Goal: Transaction & Acquisition: Purchase product/service

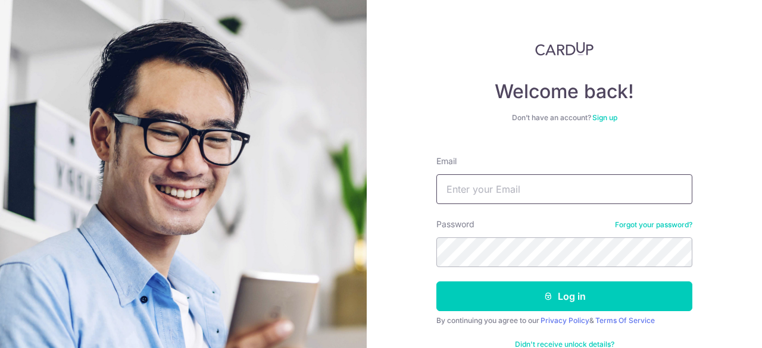
click at [452, 181] on input "Email" at bounding box center [564, 189] width 256 height 30
type input "louis.lu888@gmail.com"
click at [436, 281] on button "Log in" at bounding box center [564, 296] width 256 height 30
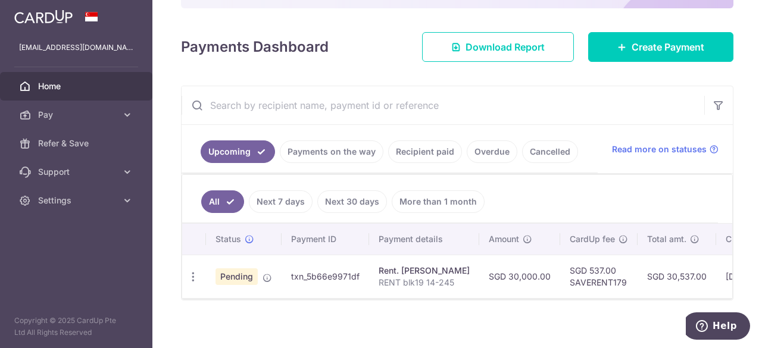
scroll to position [154, 0]
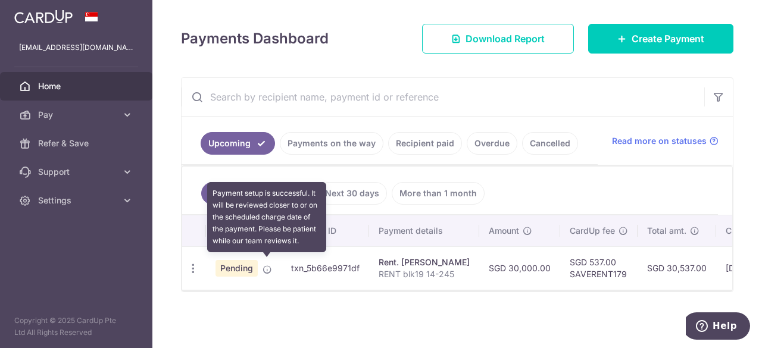
click at [267, 266] on icon at bounding box center [267, 270] width 10 height 10
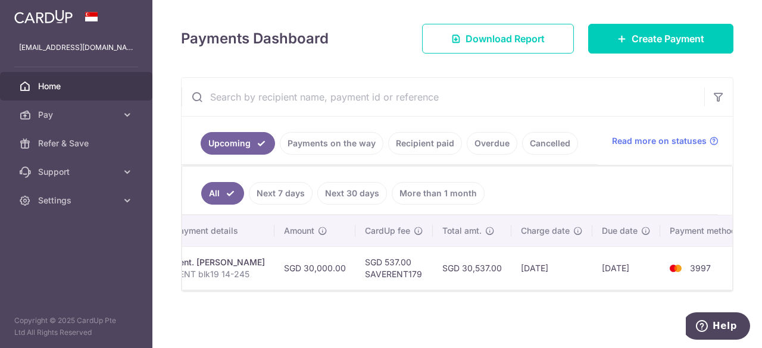
scroll to position [0, 0]
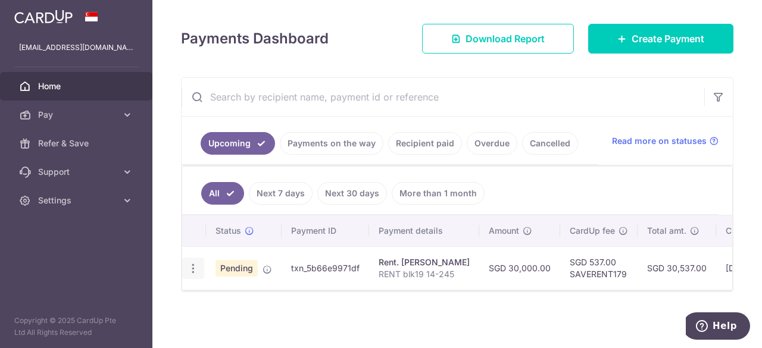
click at [198, 268] on div "Update payment Cancel payment Upload doc" at bounding box center [193, 269] width 22 height 22
click at [193, 262] on icon "button" at bounding box center [193, 268] width 12 height 12
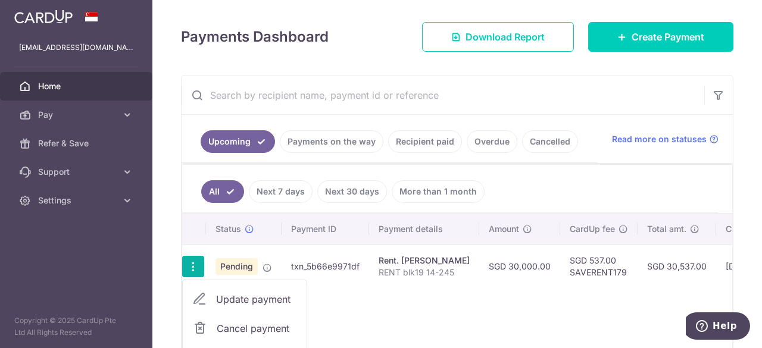
click at [242, 330] on span "Cancel payment" at bounding box center [257, 328] width 80 height 14
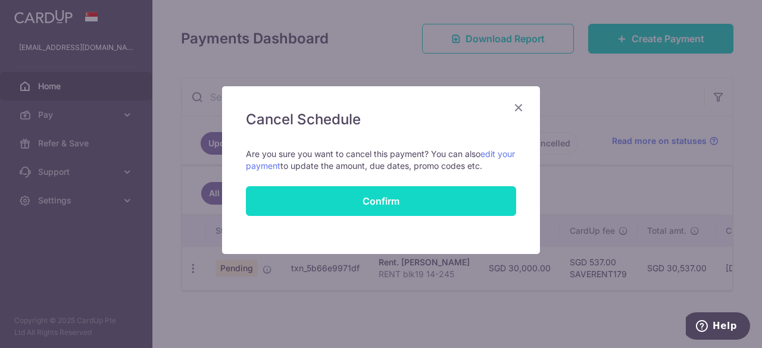
click at [363, 187] on button "Confirm" at bounding box center [381, 201] width 270 height 30
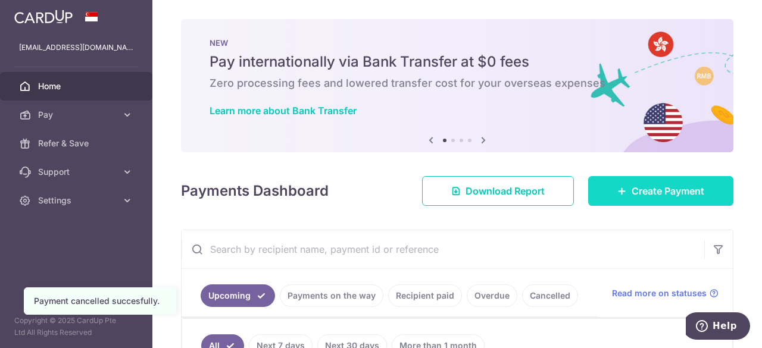
click at [631, 192] on span "Create Payment" at bounding box center [667, 191] width 73 height 14
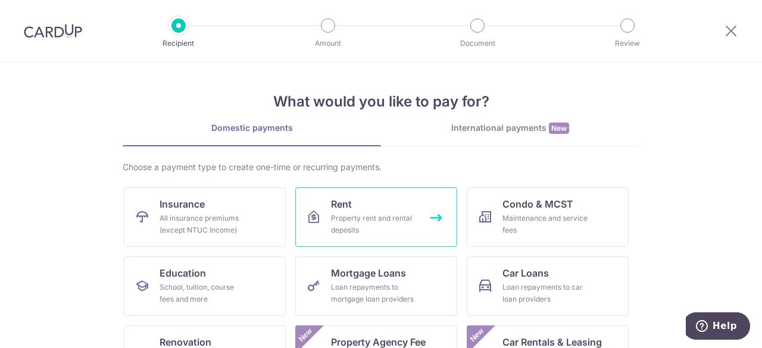
click at [378, 214] on div "Property rent and rental deposits" at bounding box center [374, 224] width 86 height 24
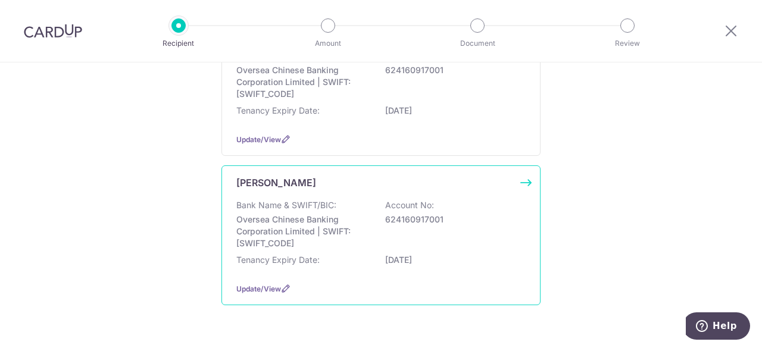
scroll to position [211, 0]
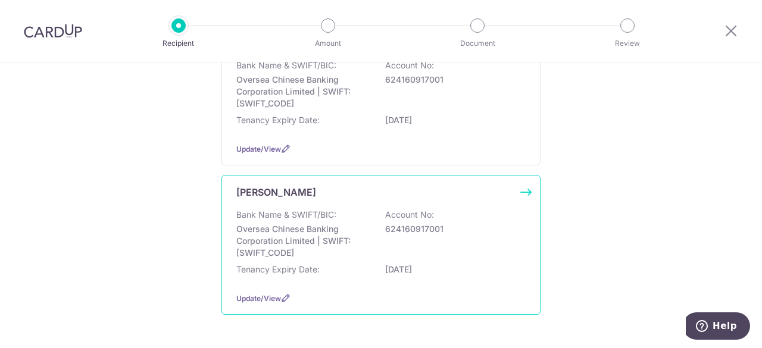
click at [366, 238] on p "Oversea Chinese Banking Corporation Limited | SWIFT: OCBCSGSGXXX" at bounding box center [302, 241] width 133 height 36
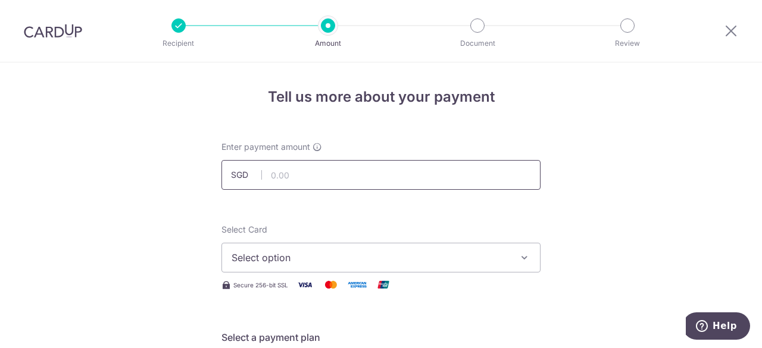
click at [337, 181] on input "text" at bounding box center [380, 175] width 319 height 30
type input "25,000.00"
click at [508, 262] on button "Select option" at bounding box center [380, 258] width 319 height 30
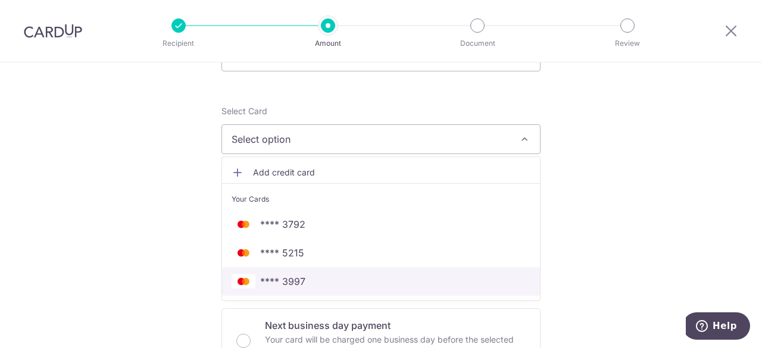
scroll to position [119, 0]
click at [486, 275] on span "**** 3997" at bounding box center [380, 281] width 299 height 14
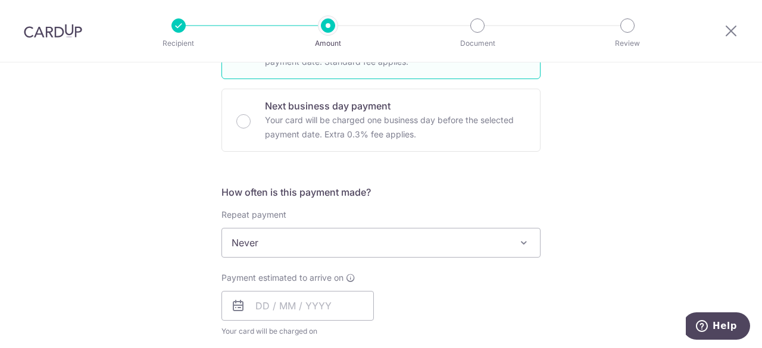
scroll to position [357, 0]
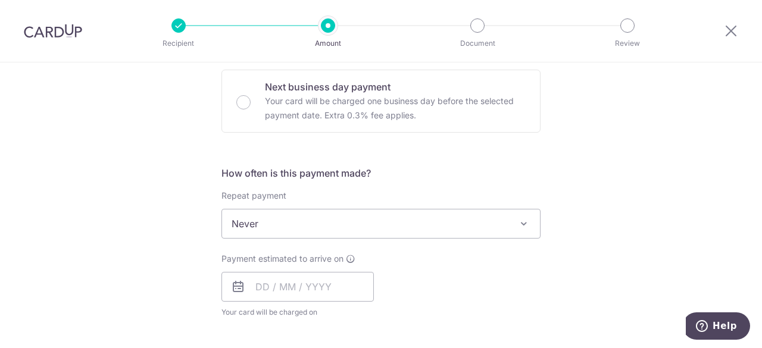
click at [431, 223] on span "Never" at bounding box center [381, 223] width 318 height 29
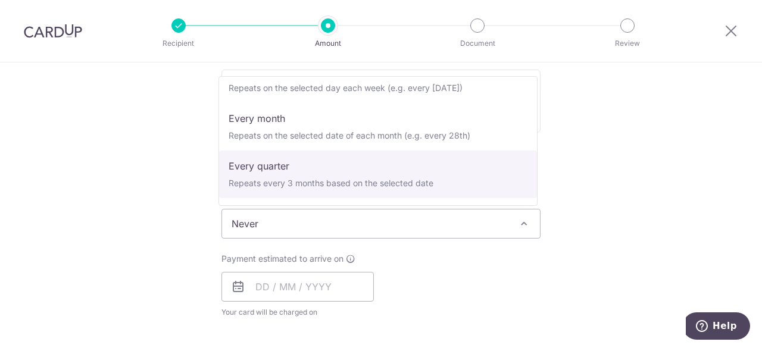
scroll to position [0, 0]
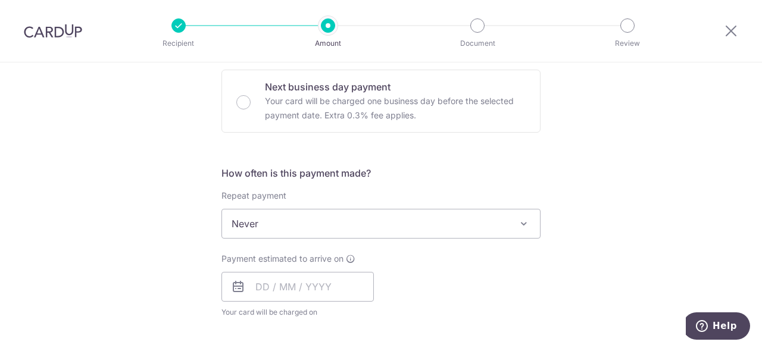
click at [642, 201] on div "Tell us more about your payment Enter payment amount SGD 25,000.00 25000.00 Sel…" at bounding box center [381, 243] width 762 height 1076
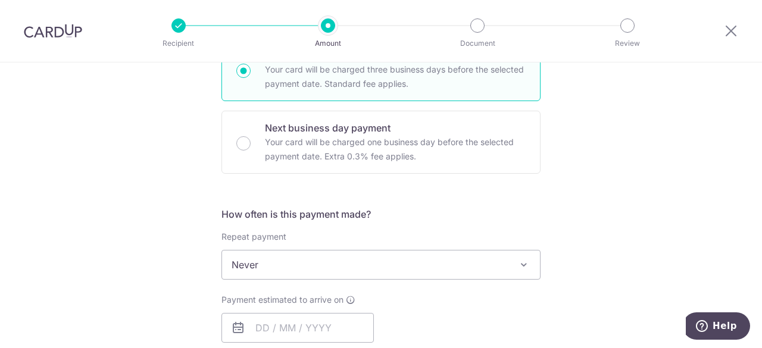
scroll to position [396, 0]
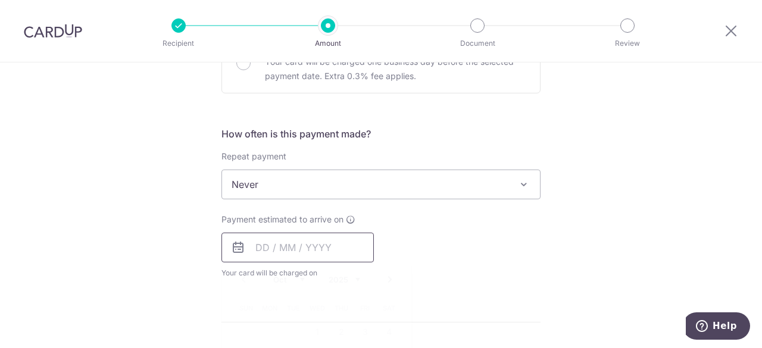
click at [309, 244] on input "text" at bounding box center [297, 248] width 152 height 30
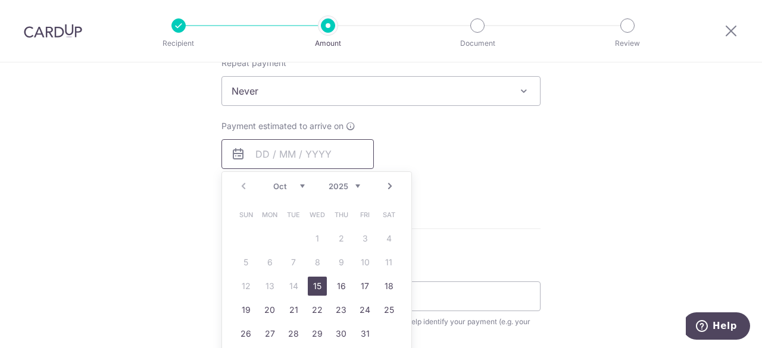
scroll to position [515, 0]
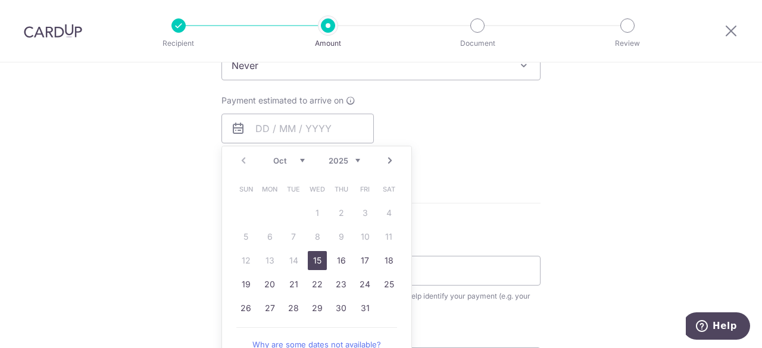
click at [314, 260] on link "15" at bounding box center [317, 260] width 19 height 19
type input "[DATE]"
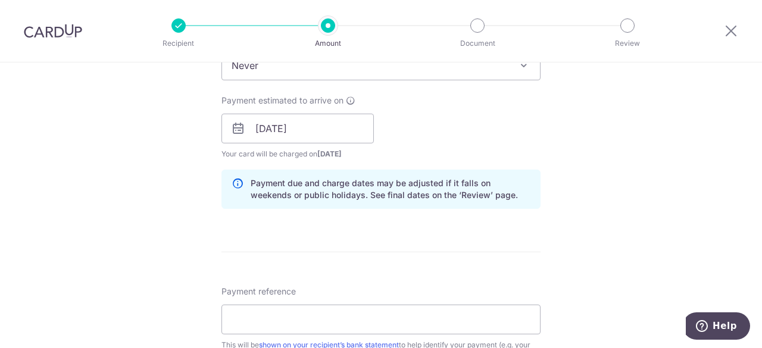
click at [632, 182] on div "Tell us more about your payment Enter payment amount SGD 25,000.00 25000.00 Sel…" at bounding box center [381, 109] width 762 height 1125
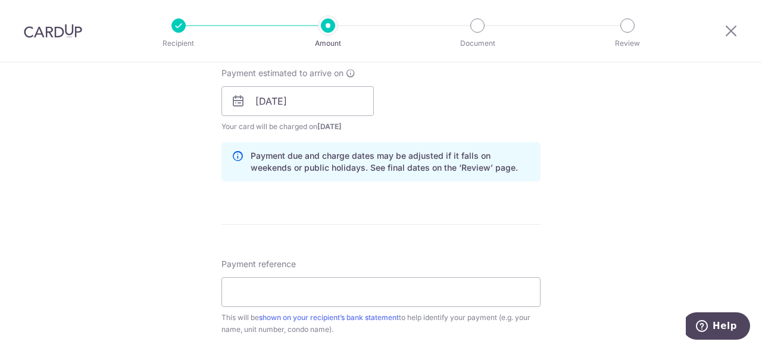
scroll to position [555, 0]
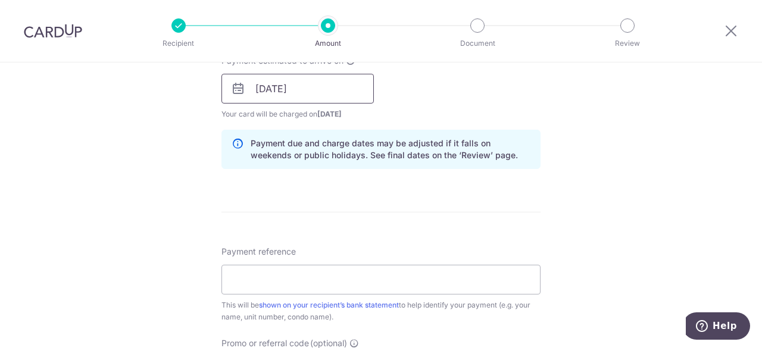
click at [320, 95] on input "[DATE]" at bounding box center [297, 89] width 152 height 30
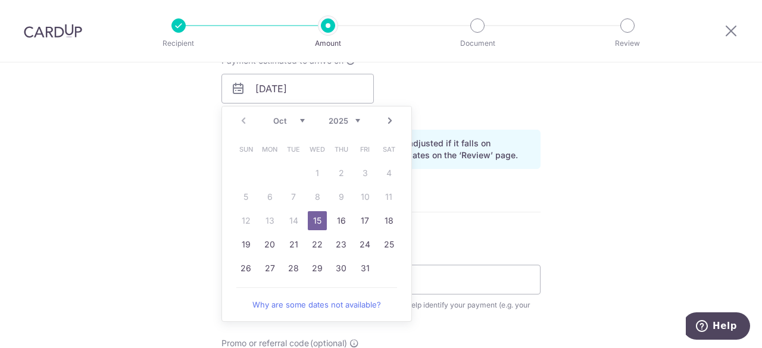
click at [311, 217] on link "15" at bounding box center [317, 220] width 19 height 19
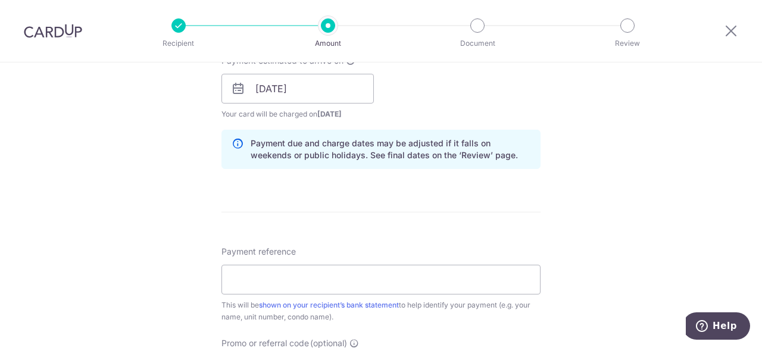
click at [564, 178] on div "Tell us more about your payment Enter payment amount SGD 25,000.00 25000.00 Sel…" at bounding box center [381, 69] width 762 height 1125
click at [306, 288] on input "Payment reference" at bounding box center [380, 280] width 319 height 30
type input "RENT blk19 14-245"
click at [578, 236] on div "Tell us more about your payment Enter payment amount SGD 25,000.00 25000.00 Sel…" at bounding box center [381, 69] width 762 height 1125
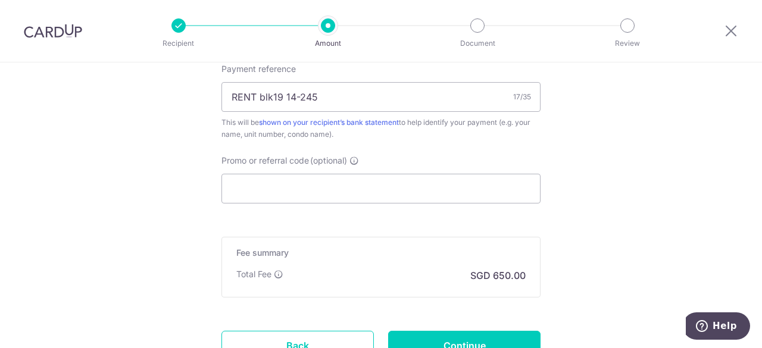
scroll to position [753, 0]
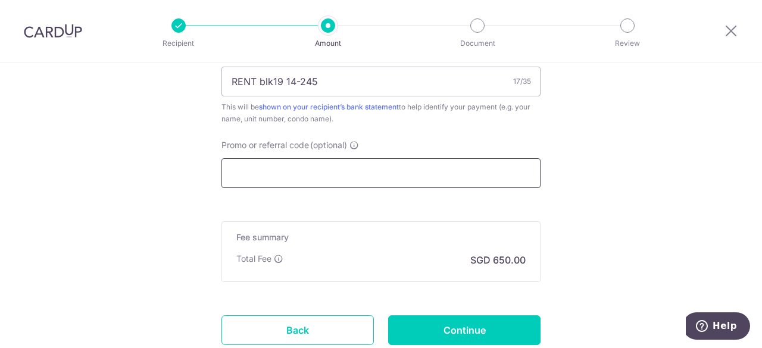
click at [331, 168] on input "Promo or referral code (optional)" at bounding box center [380, 173] width 319 height 30
paste input "SAVERENT179"
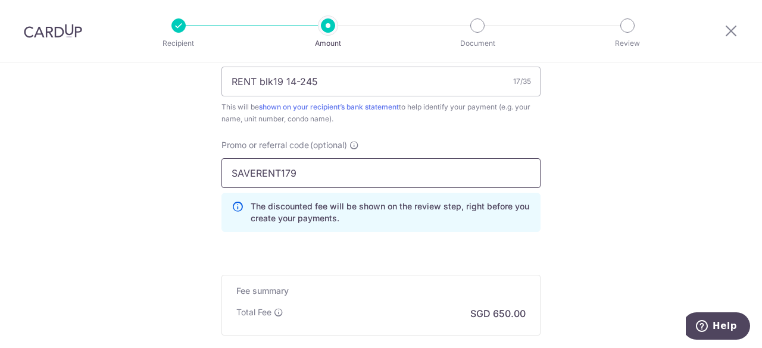
type input "SAVERENT179"
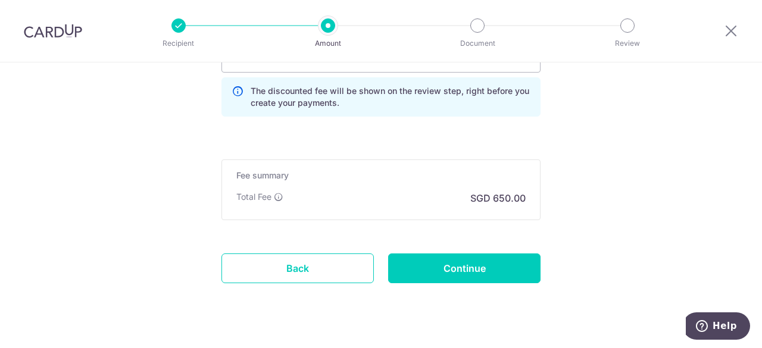
scroll to position [872, 0]
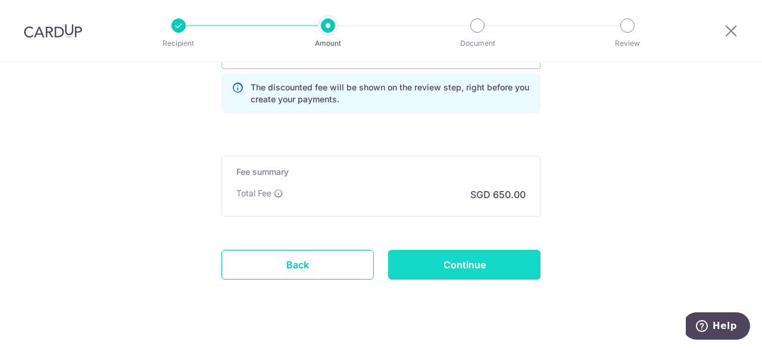
click at [499, 265] on input "Continue" at bounding box center [464, 265] width 152 height 30
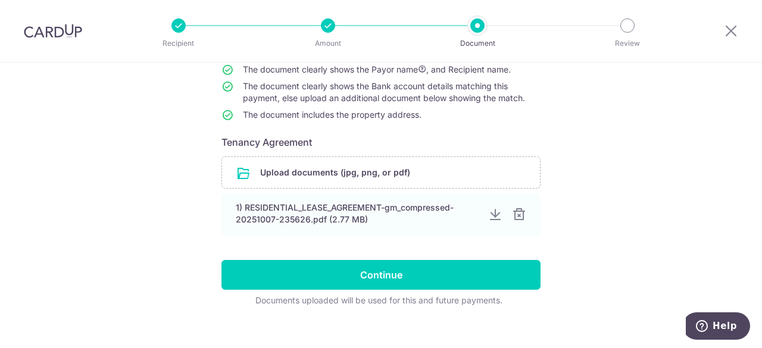
scroll to position [146, 0]
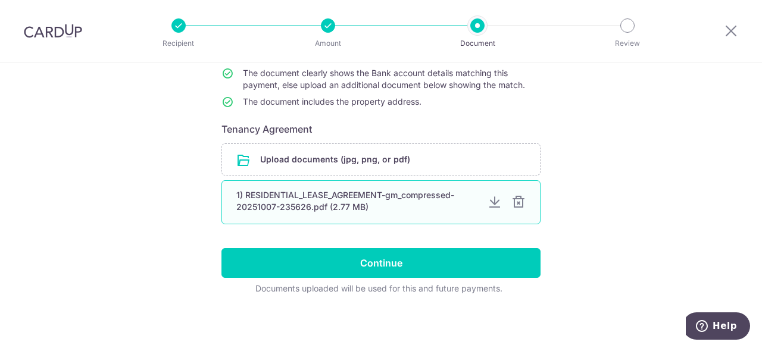
click at [516, 205] on div at bounding box center [518, 202] width 14 height 14
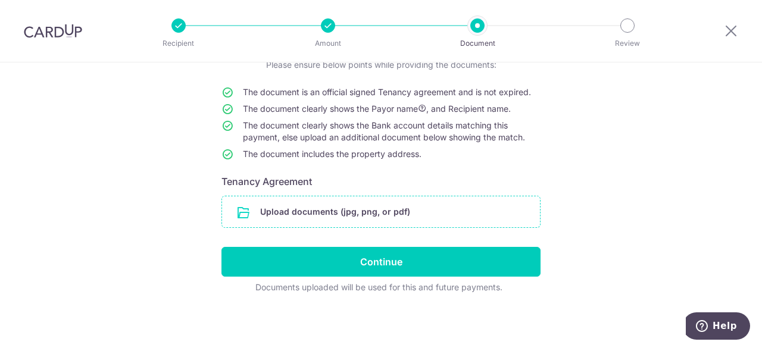
click at [381, 222] on input "file" at bounding box center [381, 211] width 318 height 31
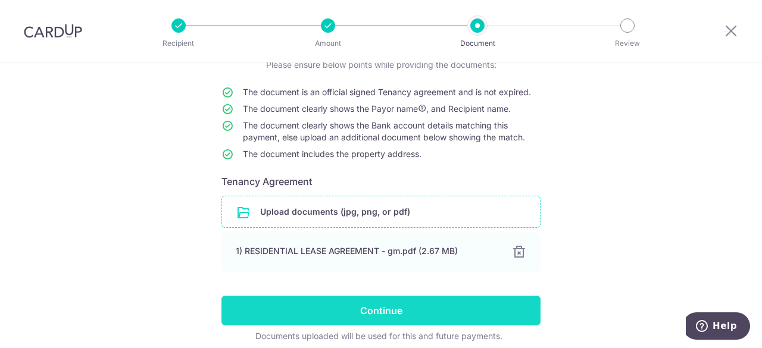
click at [357, 315] on input "Continue" at bounding box center [380, 311] width 319 height 30
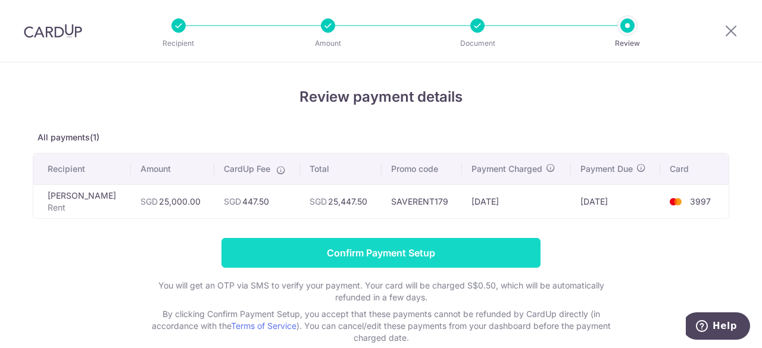
click at [376, 252] on input "Confirm Payment Setup" at bounding box center [380, 253] width 319 height 30
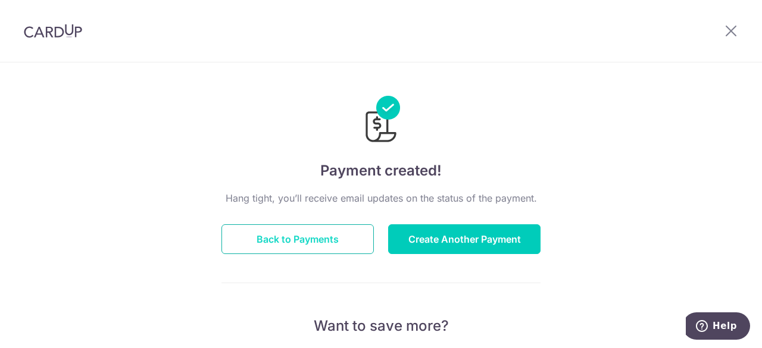
click at [361, 240] on button "Back to Payments" at bounding box center [297, 239] width 152 height 30
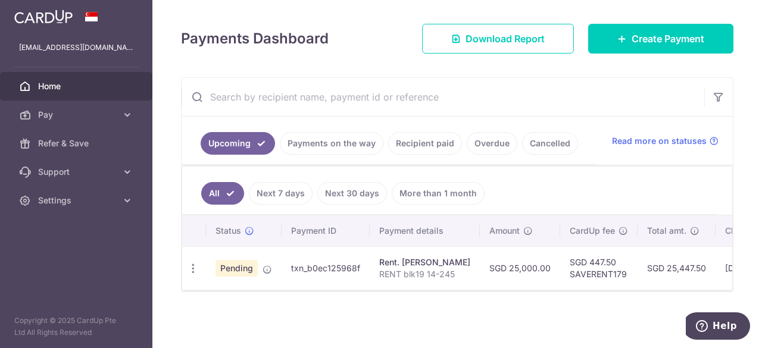
scroll to position [154, 0]
